Goal: Task Accomplishment & Management: Use online tool/utility

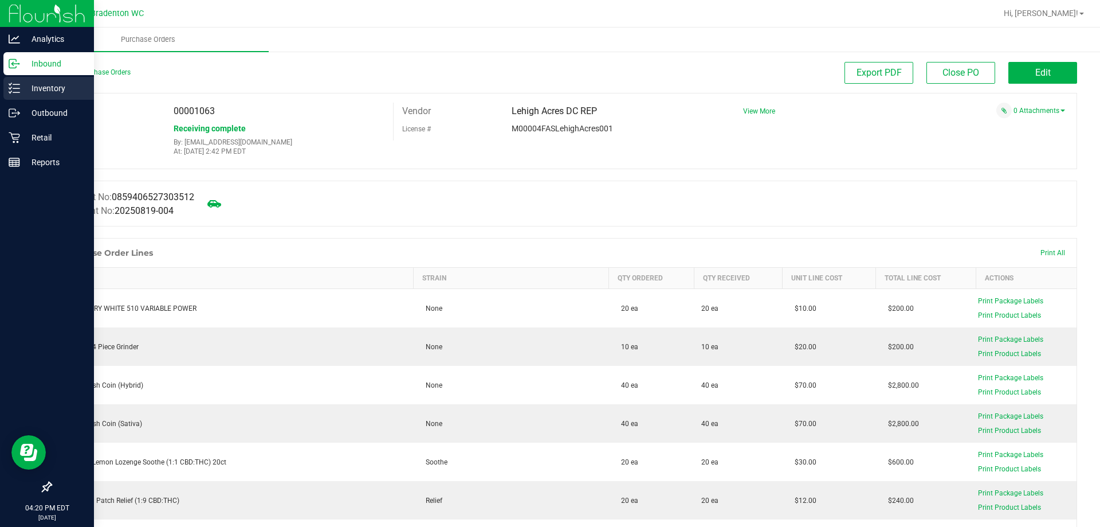
click at [10, 88] on icon at bounding box center [14, 88] width 11 height 11
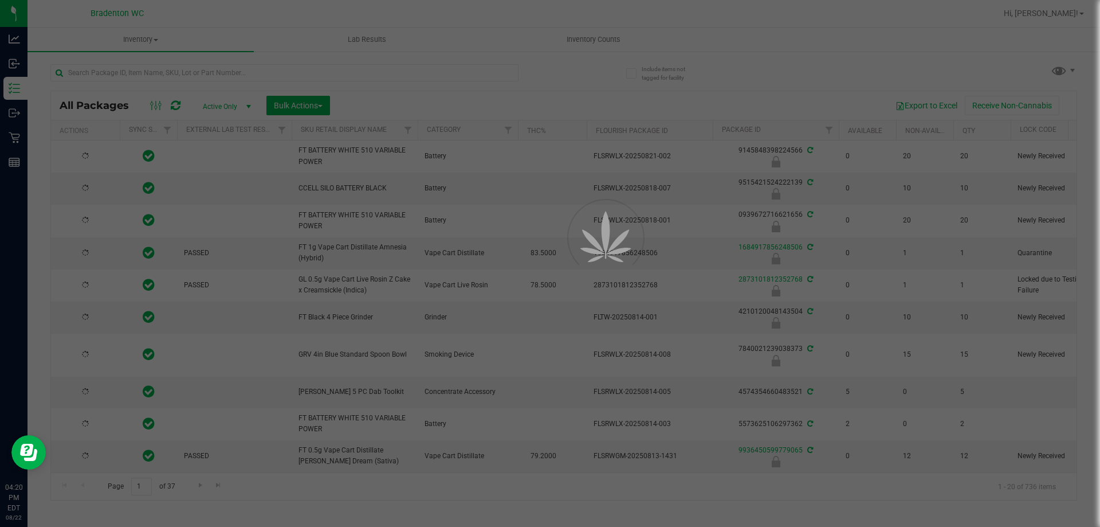
click at [248, 73] on div at bounding box center [550, 263] width 1100 height 527
click at [219, 74] on div at bounding box center [550, 263] width 1100 height 527
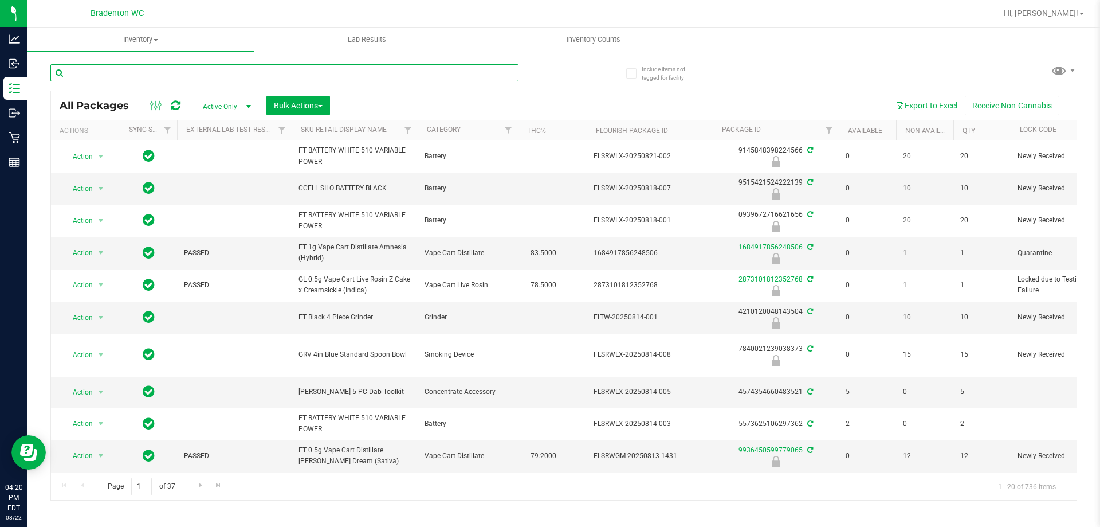
click at [188, 73] on input "text" at bounding box center [284, 72] width 468 height 17
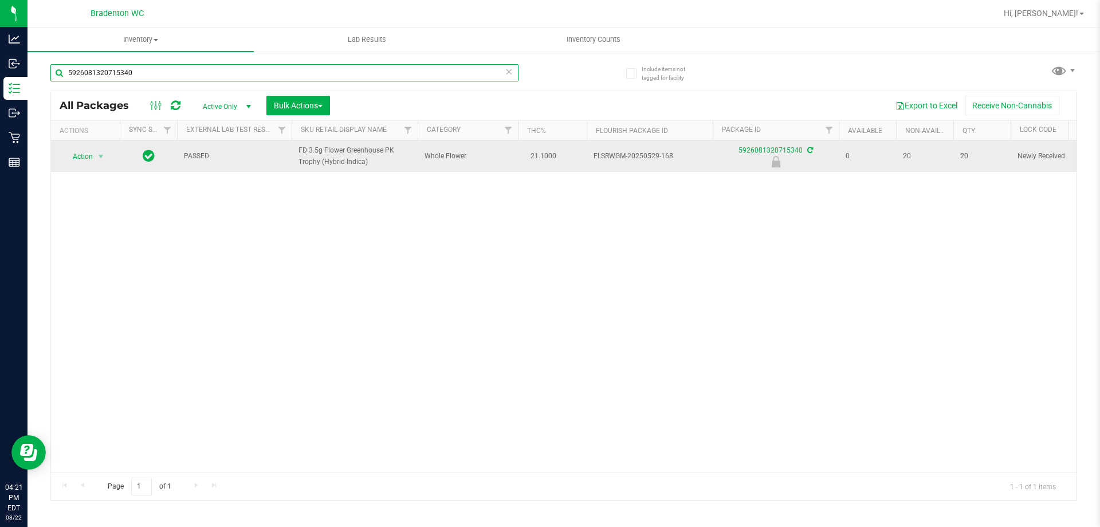
type input "5926081320715340"
click at [111, 151] on div "Action Action Edit attributes Global inventory Locate package Package audit log…" at bounding box center [85, 156] width 55 height 16
click at [100, 156] on span "select" at bounding box center [100, 156] width 9 height 9
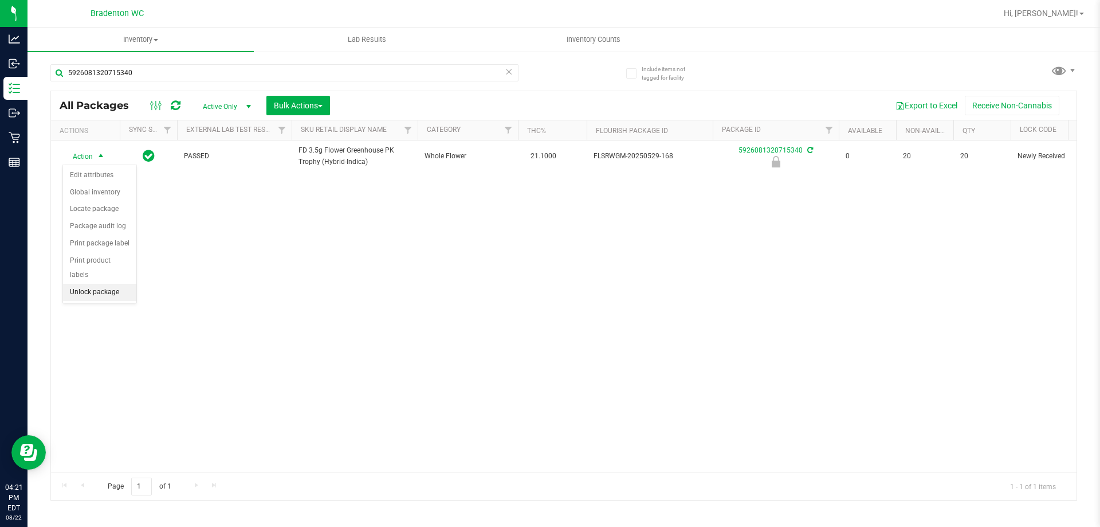
click at [107, 284] on li "Unlock package" at bounding box center [99, 292] width 73 height 17
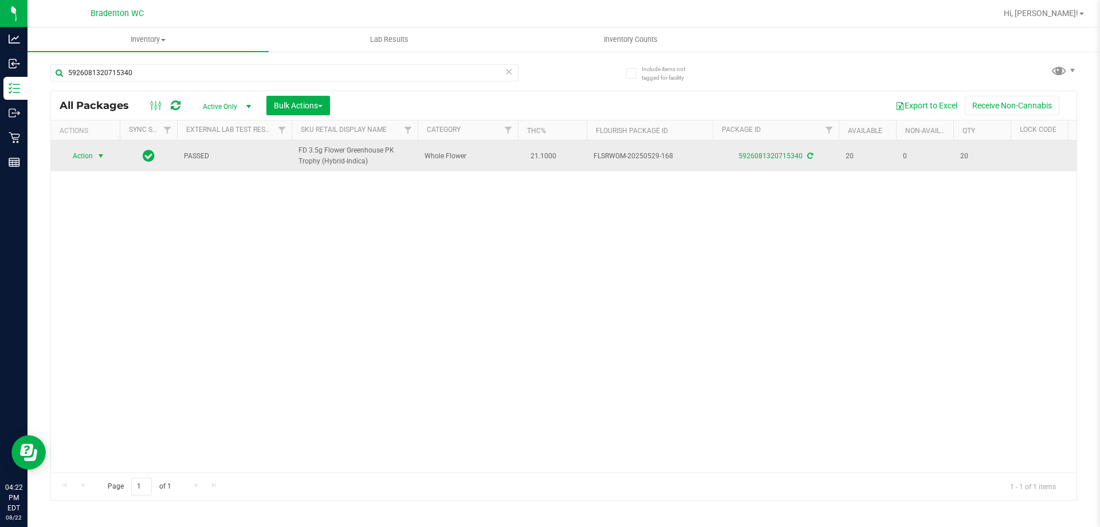
click at [102, 152] on span "select" at bounding box center [100, 155] width 9 height 9
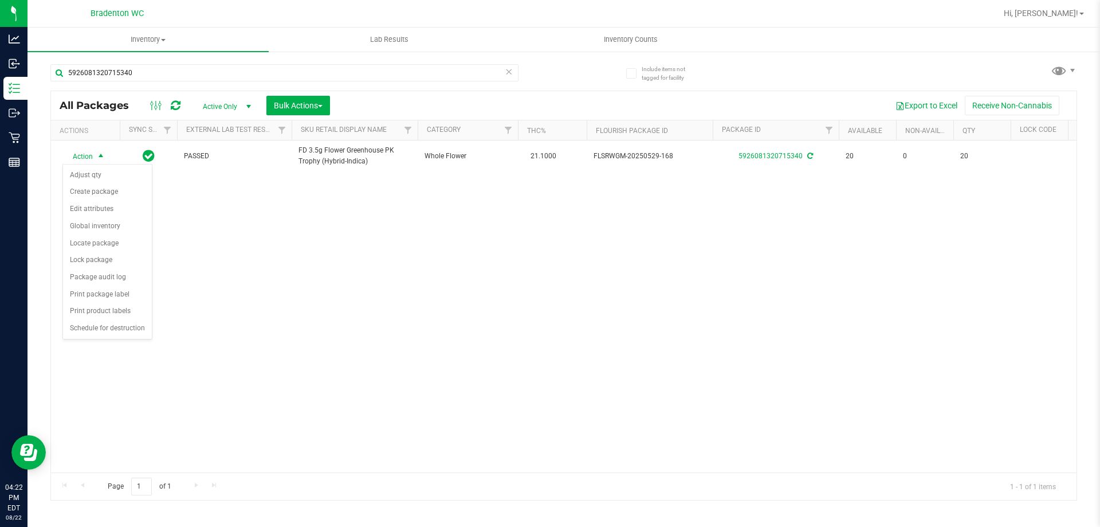
click at [194, 357] on div "Action Action Adjust qty Create package Edit attributes Global inventory Locate…" at bounding box center [564, 306] width 1026 height 332
